Goal: Task Accomplishment & Management: Use online tool/utility

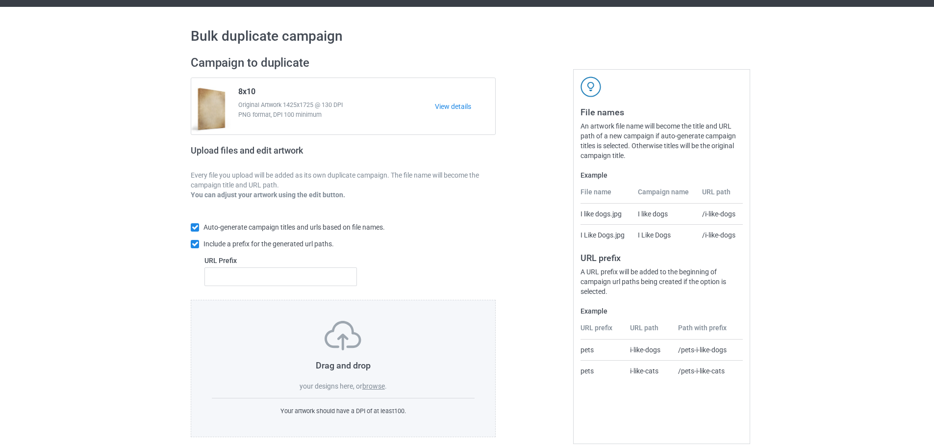
scroll to position [31, 0]
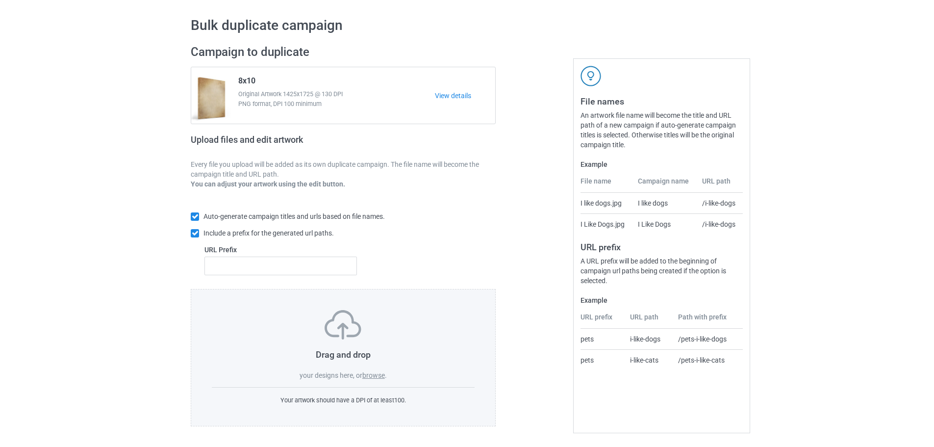
click at [383, 373] on label "browse" at bounding box center [373, 375] width 23 height 8
click at [0, 0] on input "browse" at bounding box center [0, 0] width 0 height 0
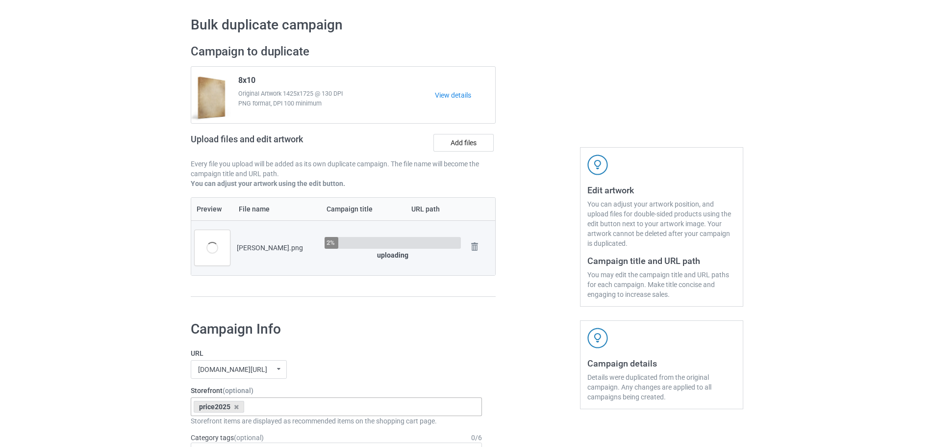
scroll to position [228, 0]
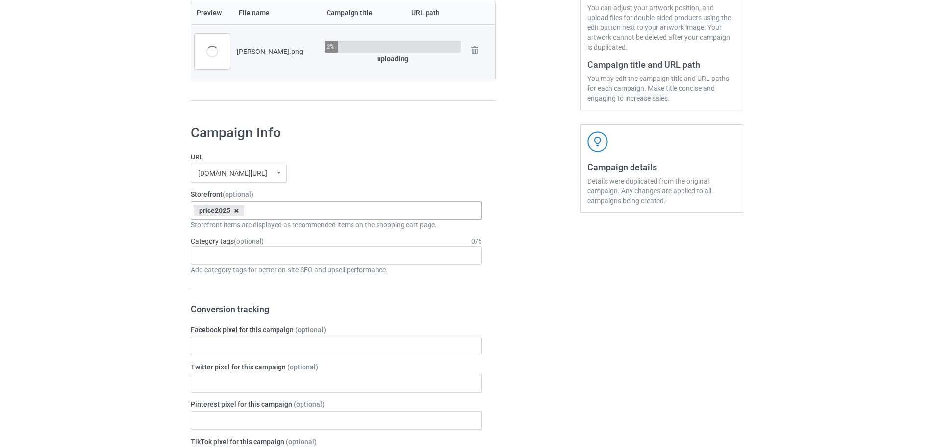
click at [235, 212] on icon at bounding box center [236, 210] width 5 height 6
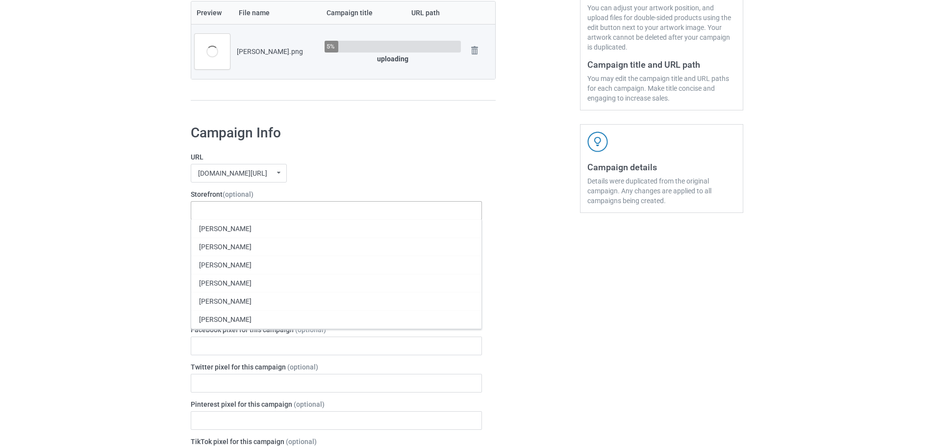
click at [332, 162] on label "URL" at bounding box center [336, 157] width 291 height 10
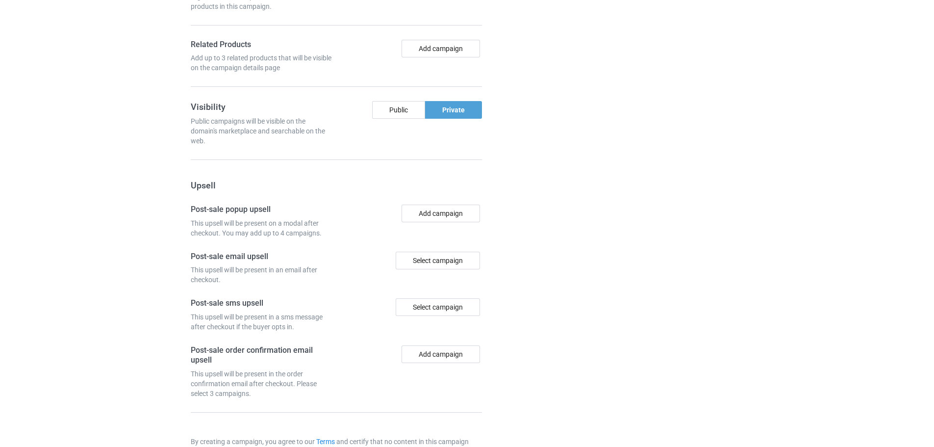
scroll to position [813, 0]
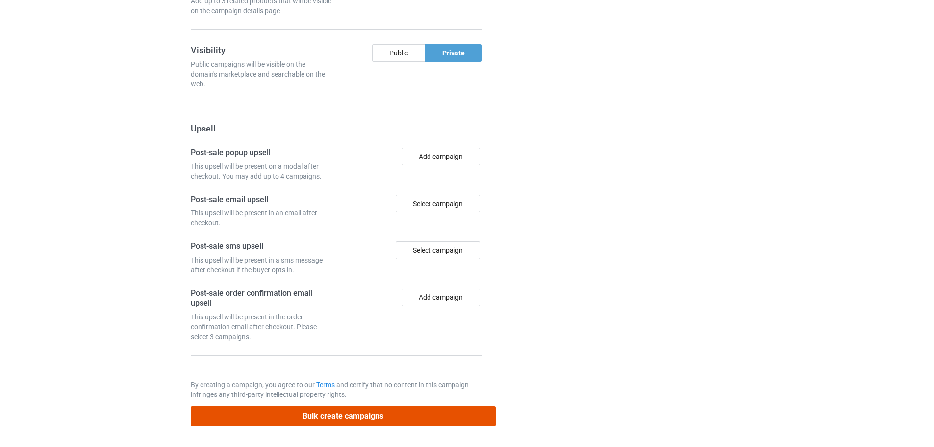
click at [385, 418] on button "Bulk create campaigns" at bounding box center [343, 416] width 305 height 20
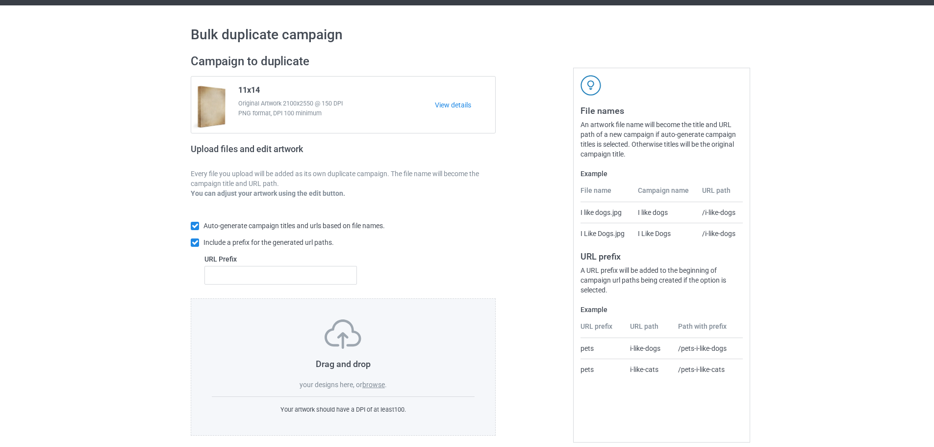
scroll to position [31, 0]
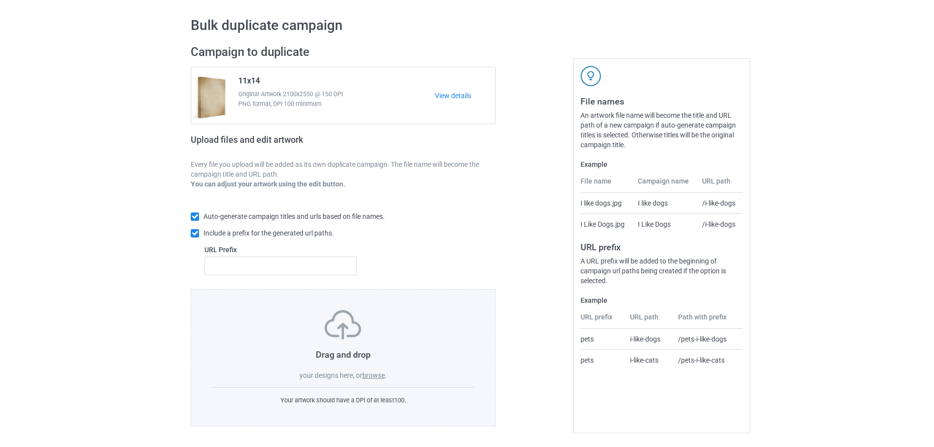
click at [377, 372] on label "browse" at bounding box center [373, 375] width 23 height 8
click at [0, 0] on input "browse" at bounding box center [0, 0] width 0 height 0
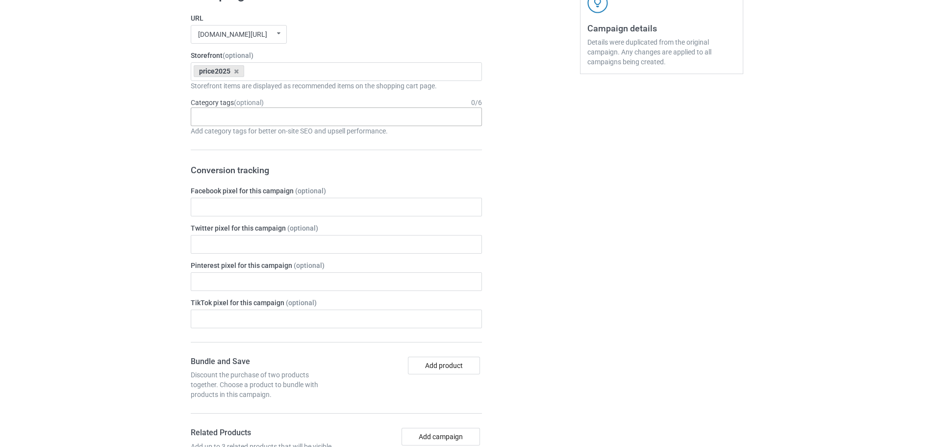
scroll to position [424, 0]
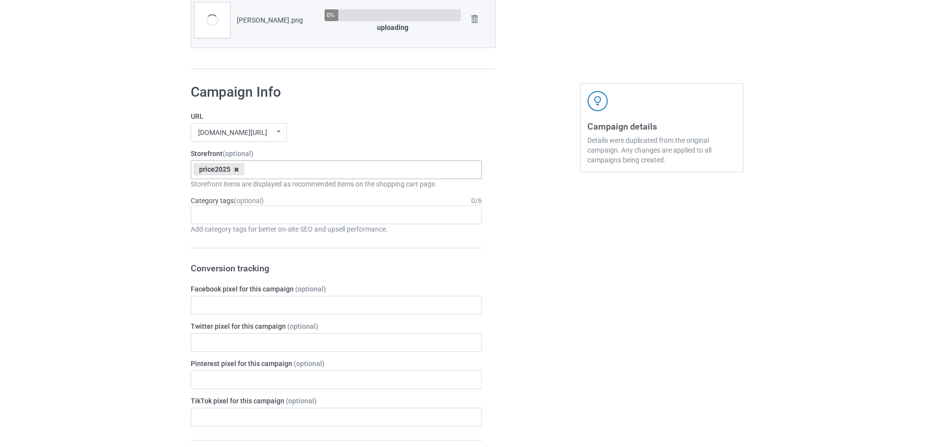
click at [235, 169] on icon at bounding box center [236, 169] width 5 height 6
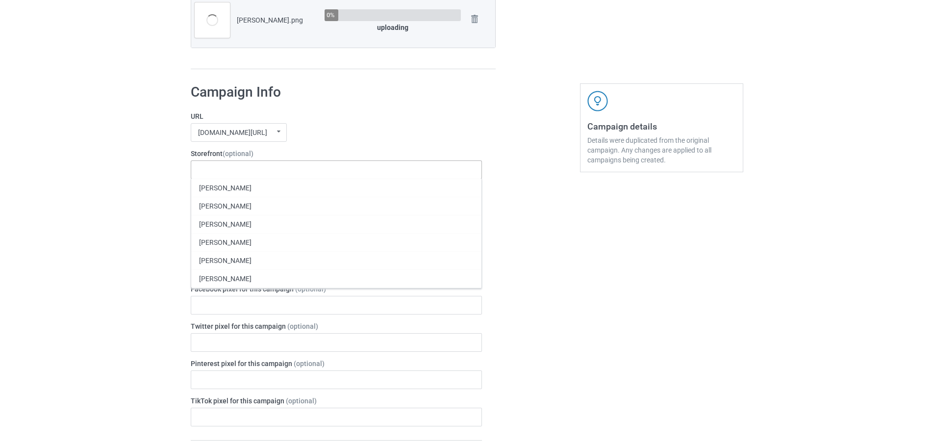
click at [332, 137] on div "[DOMAIN_NAME][URL] [DOMAIN_NAME][URL] [DOMAIN_NAME][URL] 63fb7ea997fa79002d2400…" at bounding box center [336, 132] width 291 height 19
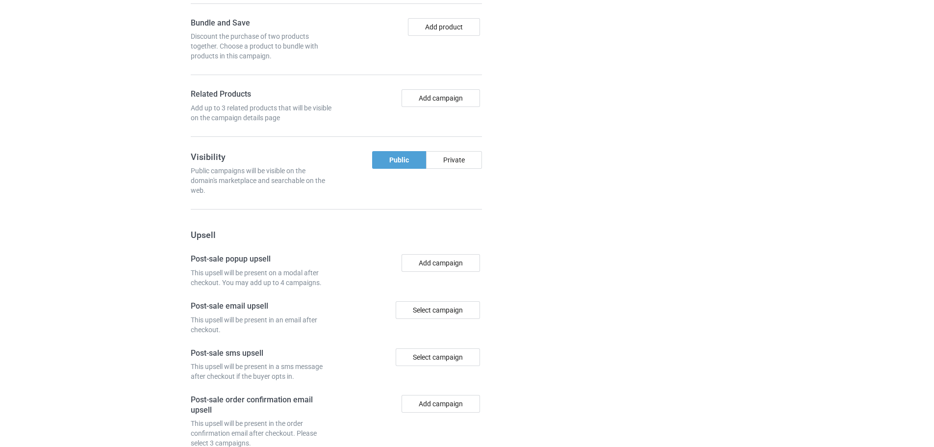
scroll to position [967, 0]
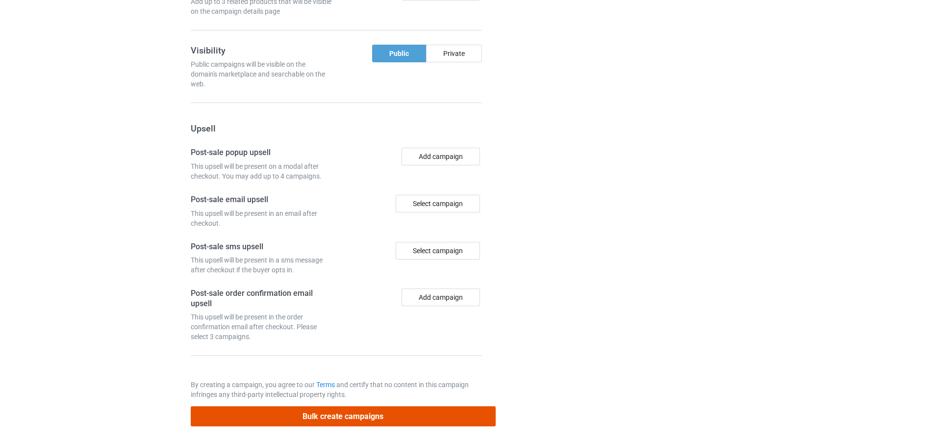
drag, startPoint x: 405, startPoint y: 418, endPoint x: 406, endPoint y: 409, distance: 9.8
click at [406, 418] on button "Bulk create campaigns" at bounding box center [343, 416] width 305 height 20
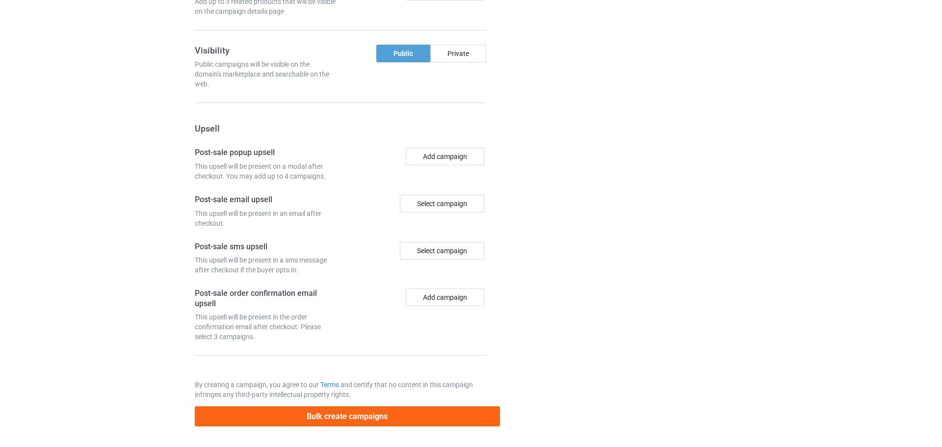
scroll to position [0, 0]
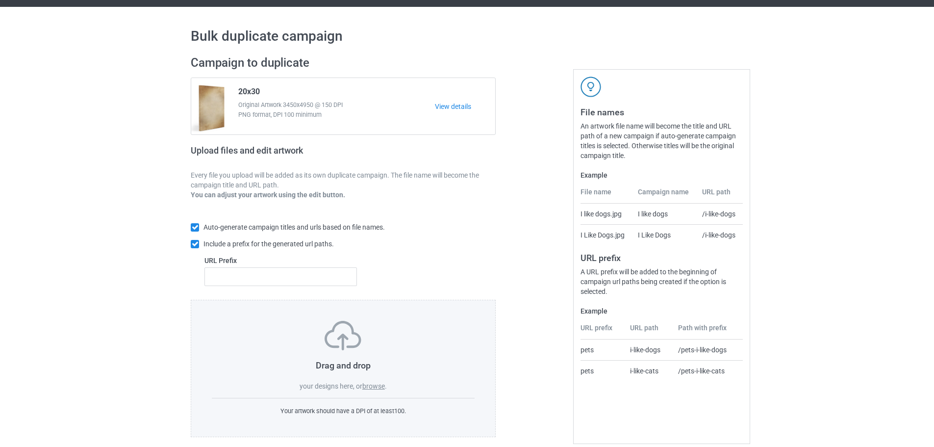
scroll to position [31, 0]
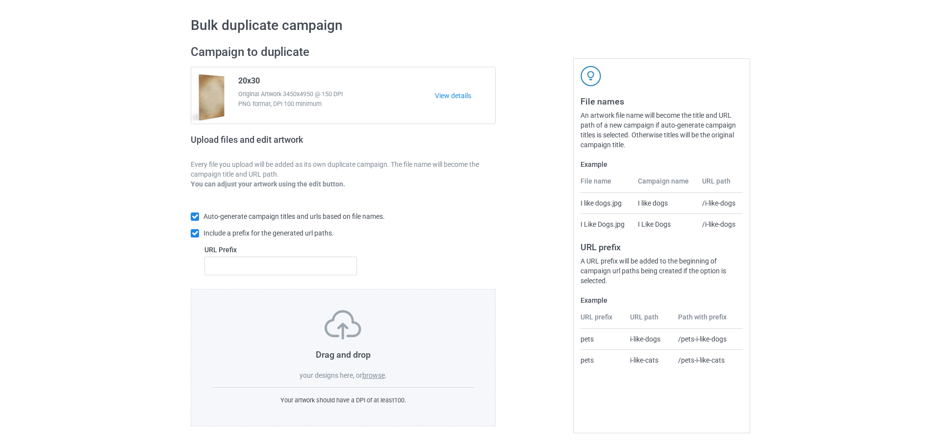
click at [378, 379] on label "browse" at bounding box center [373, 375] width 23 height 8
click at [0, 0] on input "browse" at bounding box center [0, 0] width 0 height 0
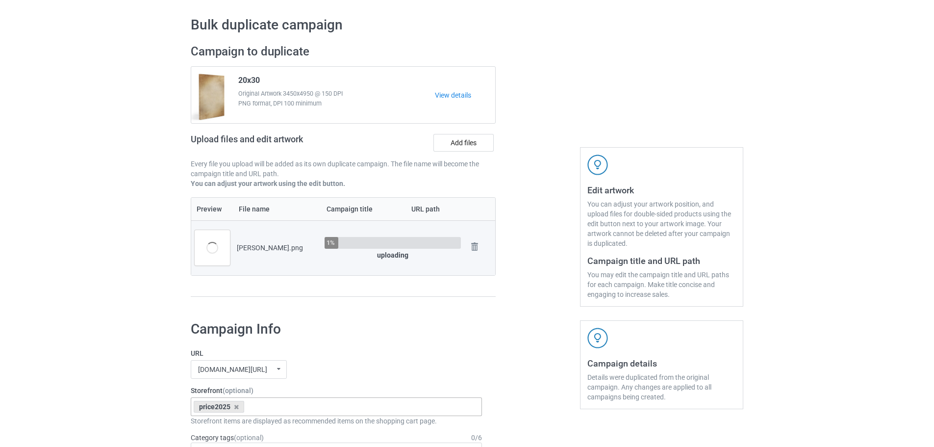
scroll to position [326, 0]
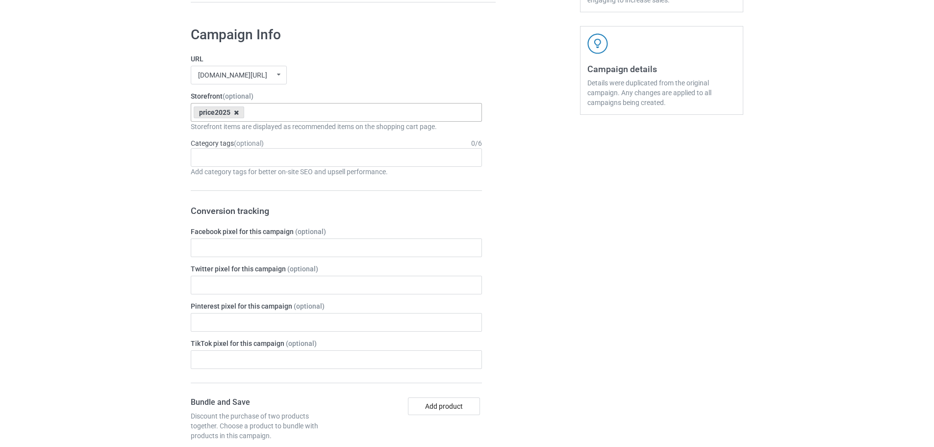
click at [235, 114] on icon at bounding box center [236, 112] width 5 height 6
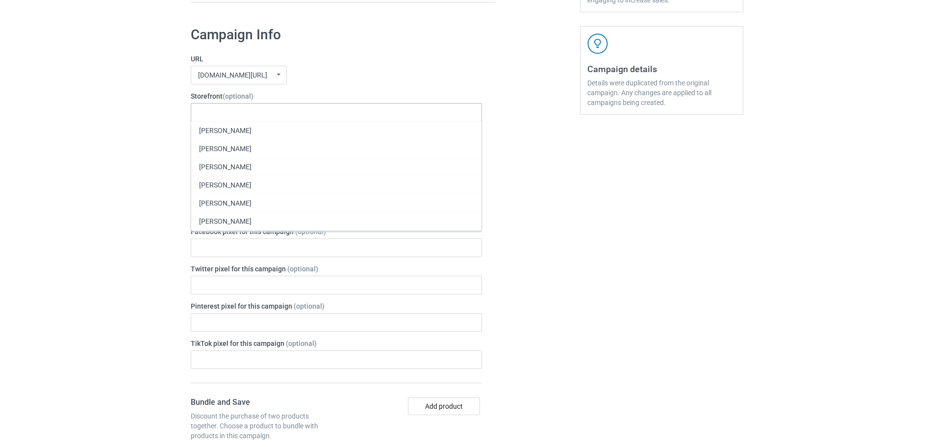
click at [336, 75] on div "[DOMAIN_NAME][URL] [DOMAIN_NAME][URL] [DOMAIN_NAME][URL] 63fb7ea997fa79002d2400…" at bounding box center [336, 75] width 291 height 19
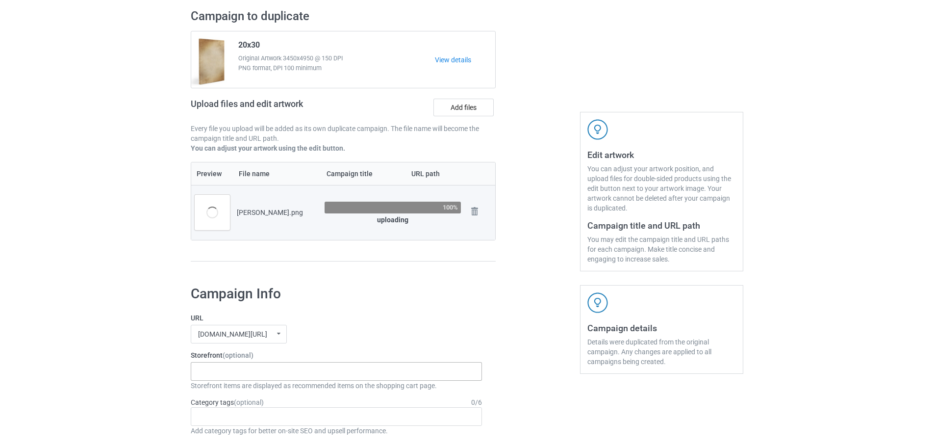
scroll to position [0, 0]
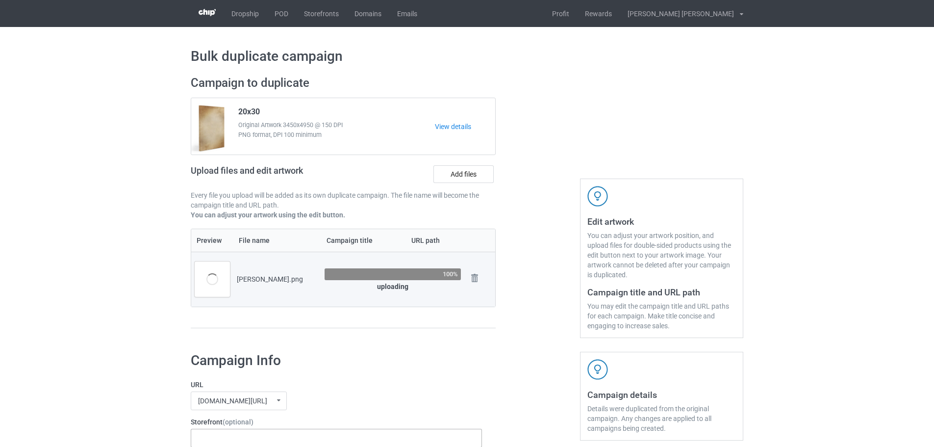
click at [568, 114] on div at bounding box center [538, 207] width 71 height 276
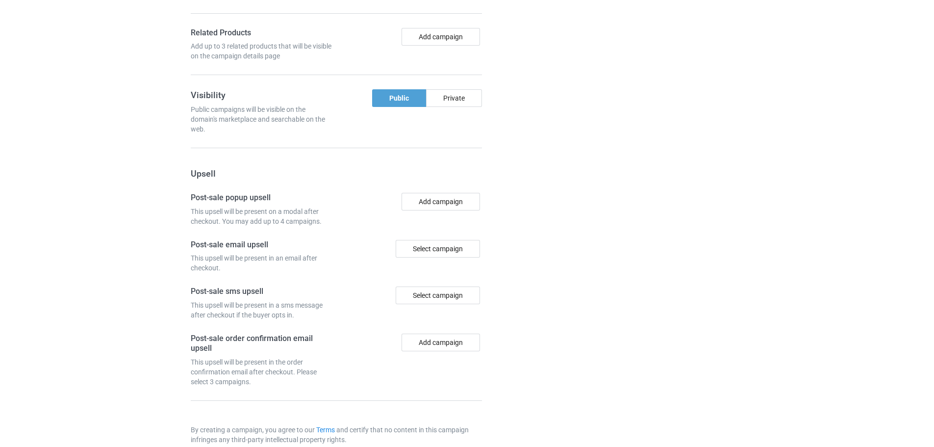
scroll to position [813, 0]
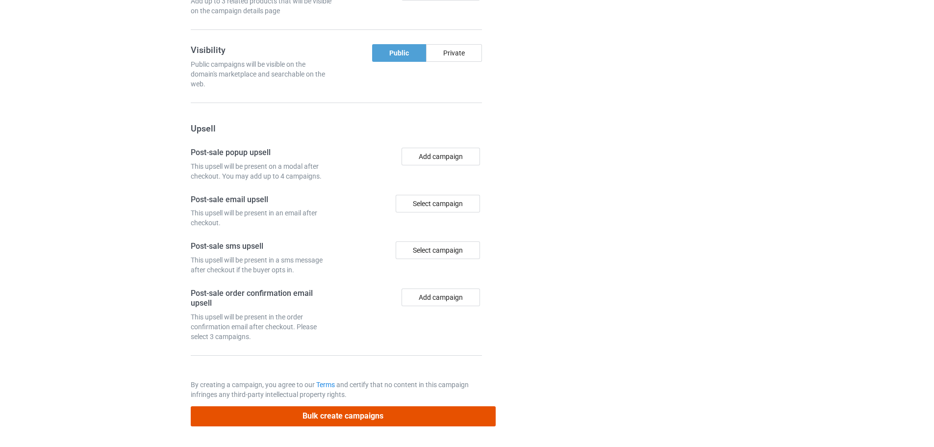
drag, startPoint x: 356, startPoint y: 417, endPoint x: 358, endPoint y: 409, distance: 8.7
click at [356, 417] on button "Bulk create campaigns" at bounding box center [343, 416] width 305 height 20
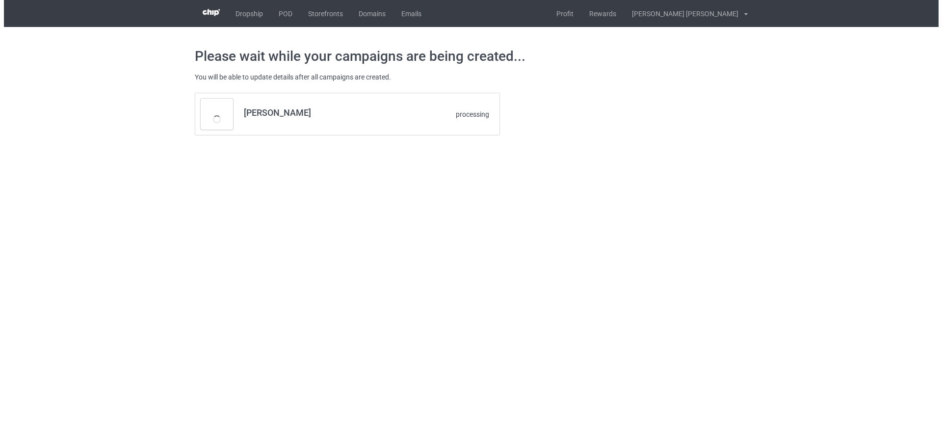
scroll to position [0, 0]
